Goal: Transaction & Acquisition: Purchase product/service

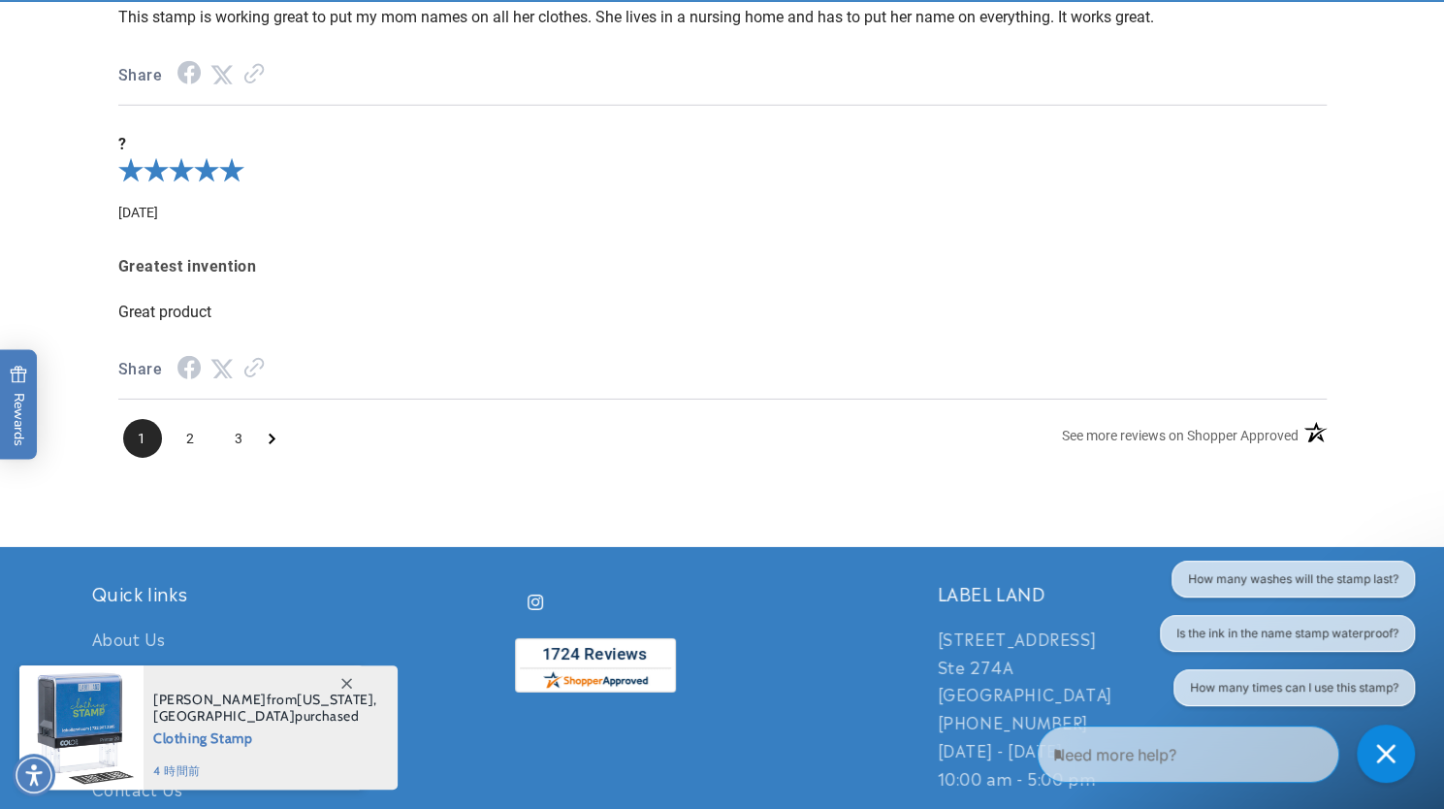
scroll to position [3425, 0]
